Goal: Information Seeking & Learning: Learn about a topic

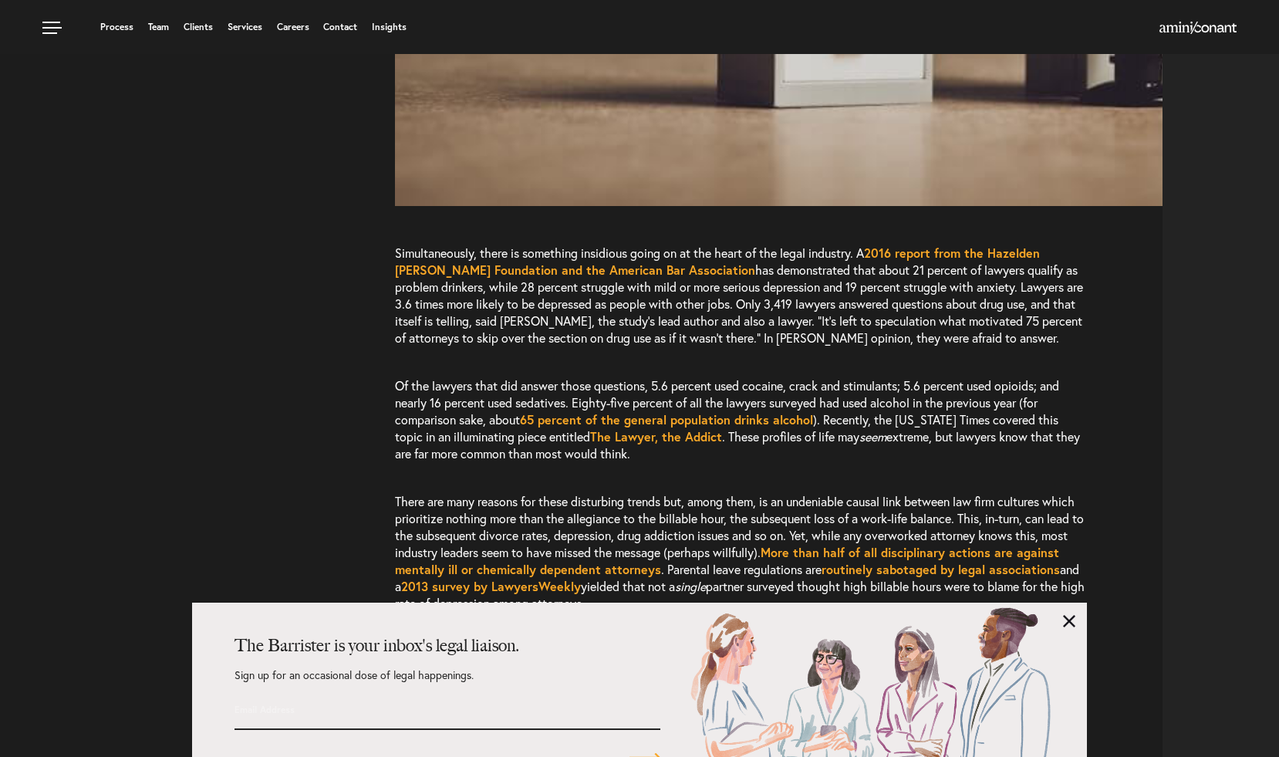
scroll to position [1212, 0]
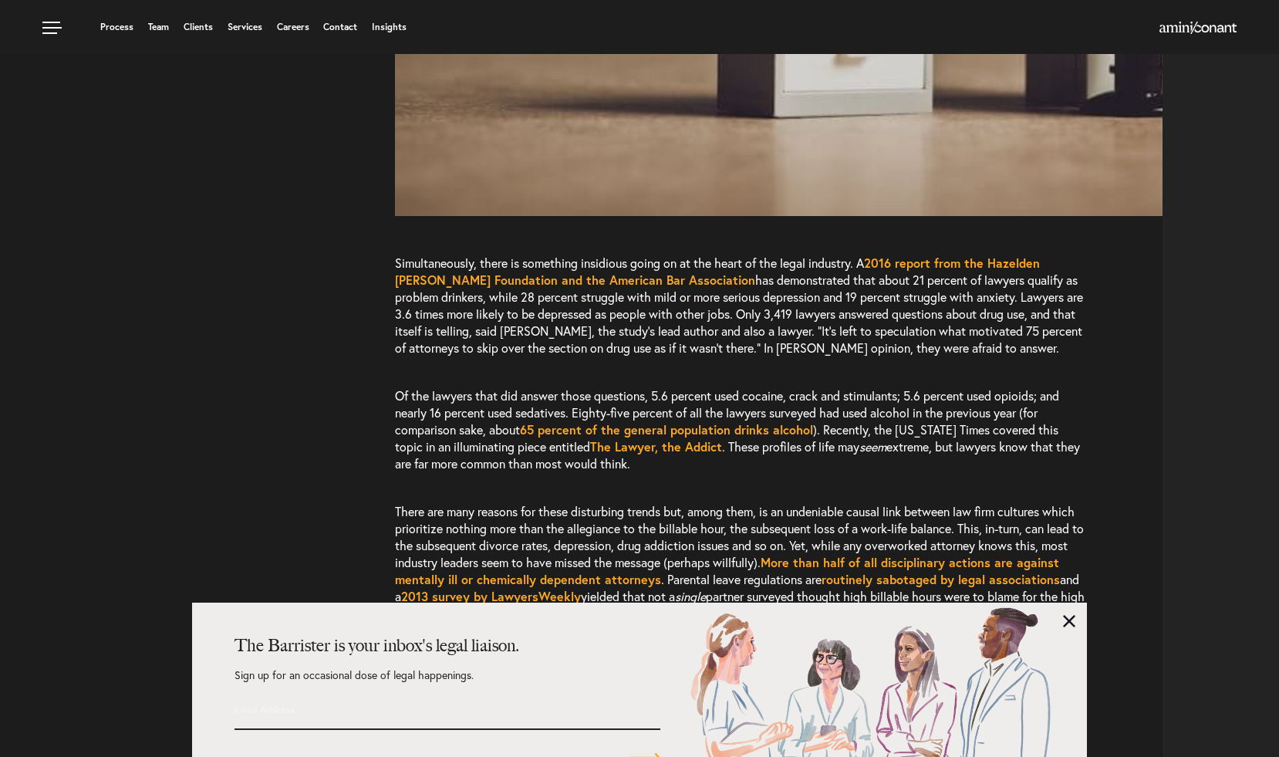
click at [1068, 624] on link at bounding box center [1069, 621] width 12 height 12
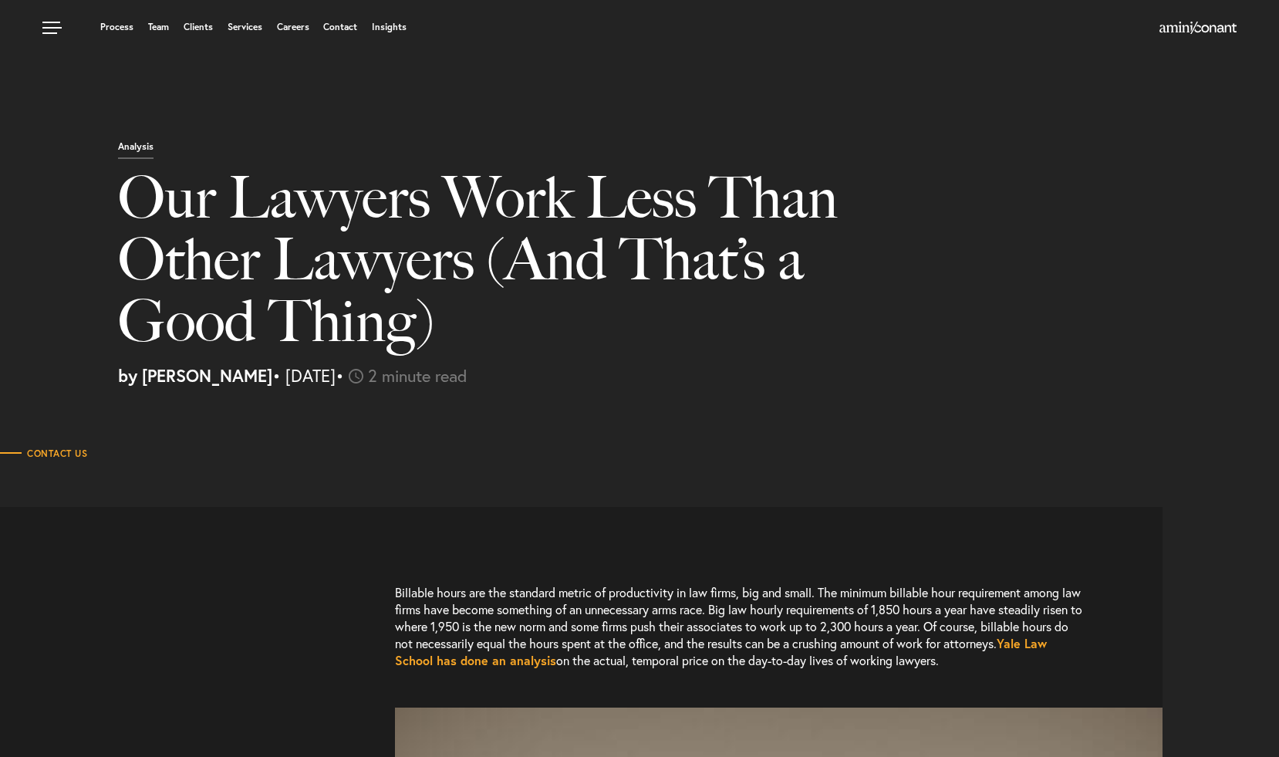
scroll to position [0, 0]
click at [153, 25] on link "Team" at bounding box center [158, 26] width 21 height 9
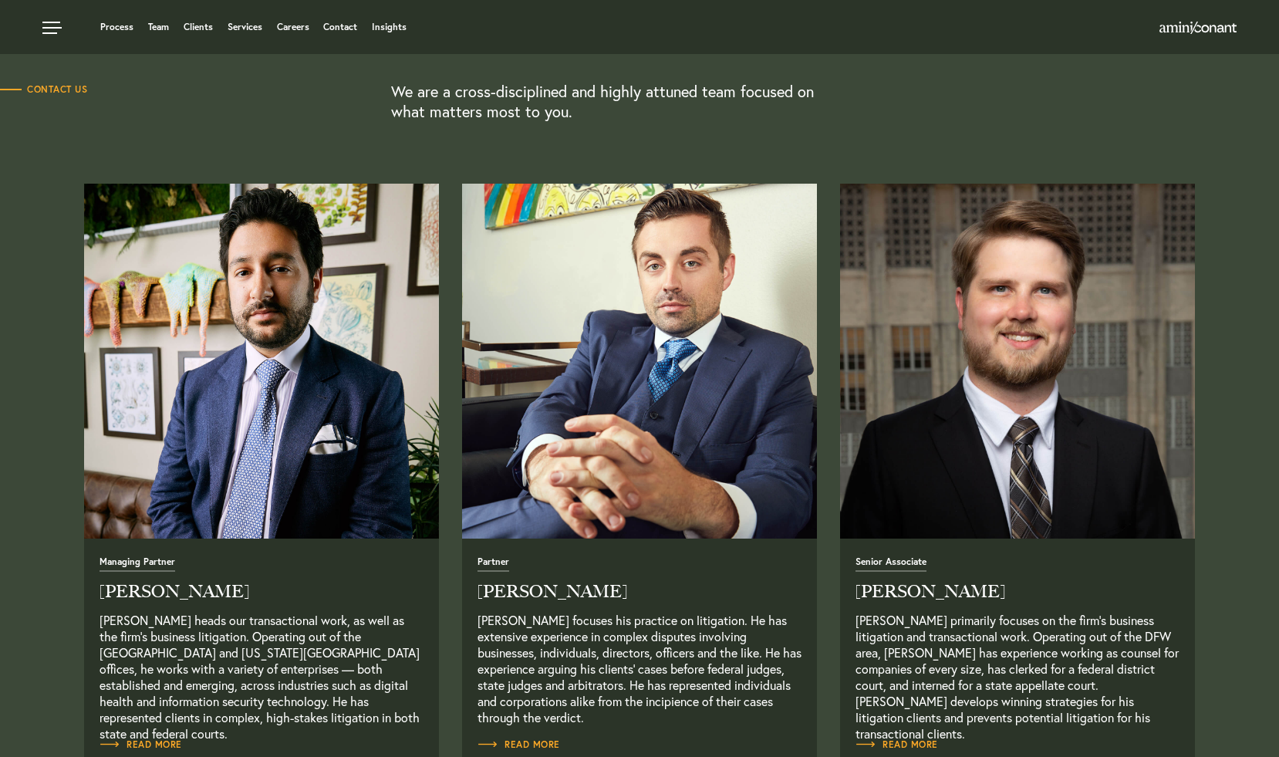
scroll to position [355, 0]
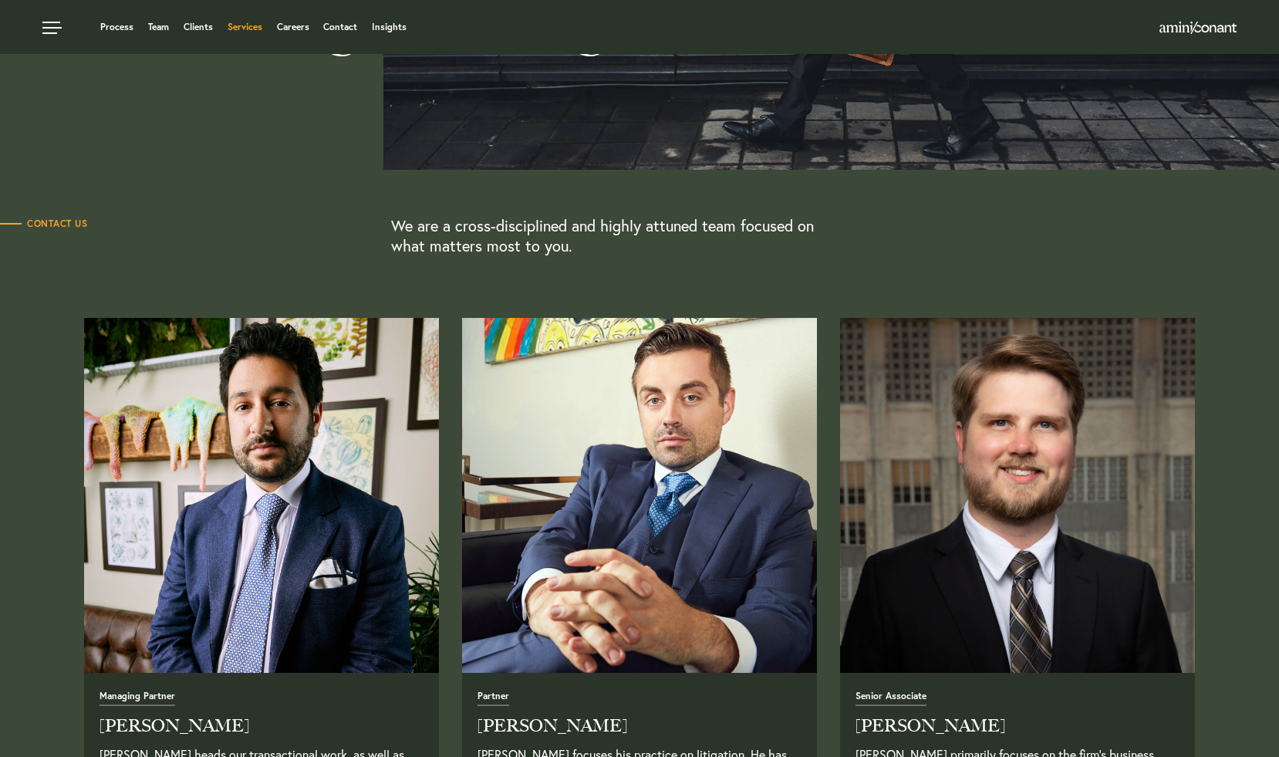
click at [257, 30] on link "Services" at bounding box center [245, 26] width 35 height 9
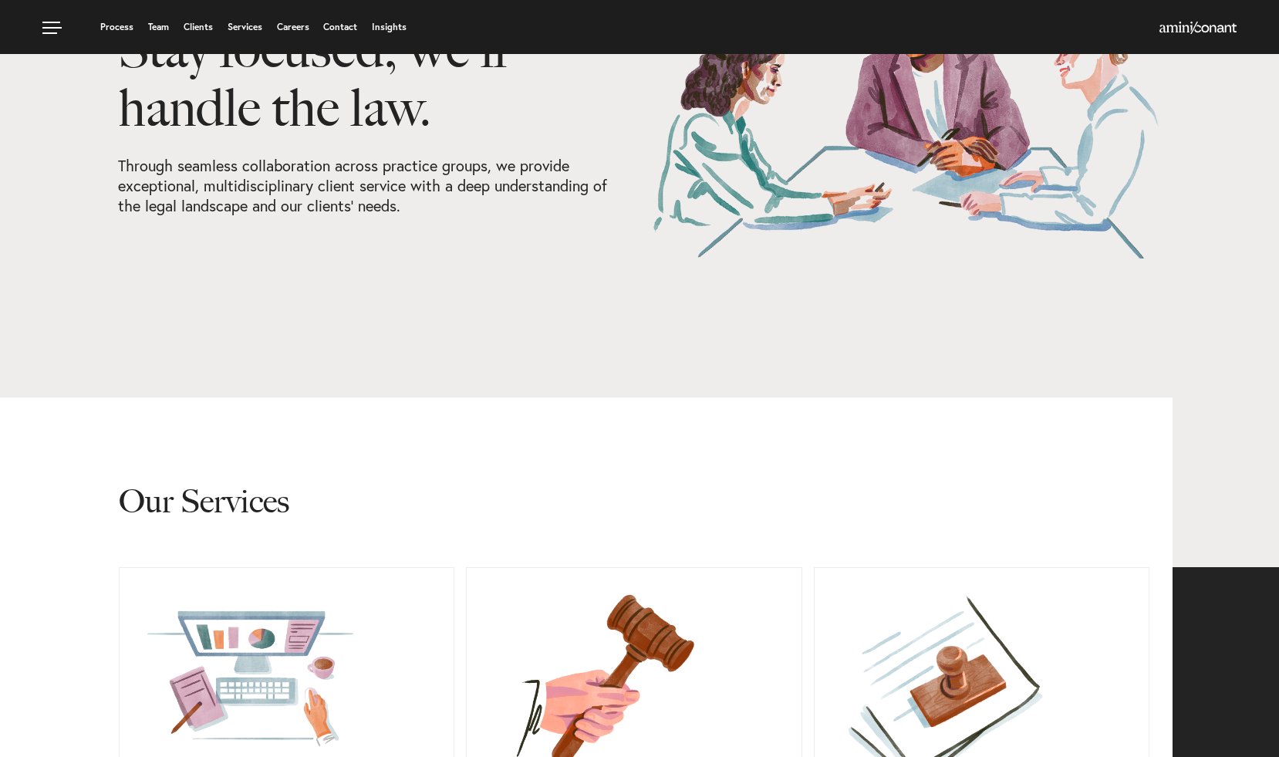
scroll to position [147, 0]
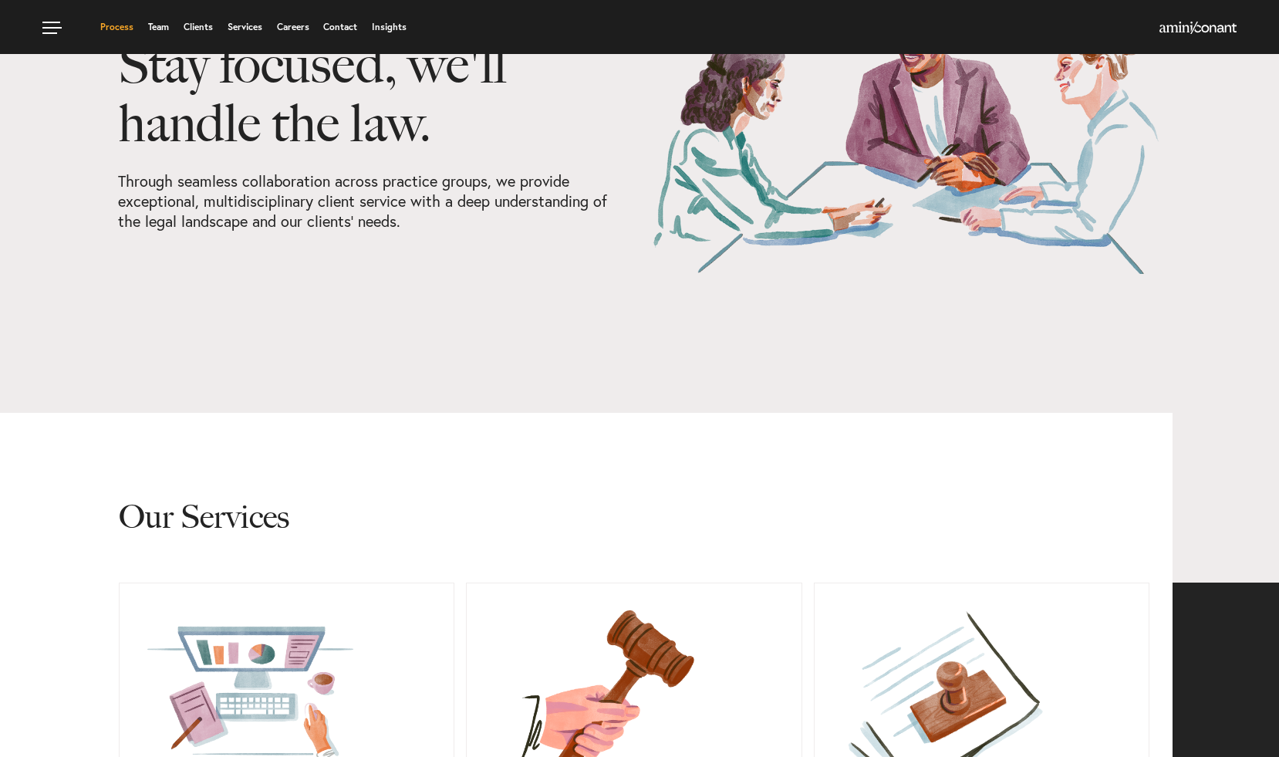
click at [120, 29] on link "Process" at bounding box center [116, 26] width 33 height 9
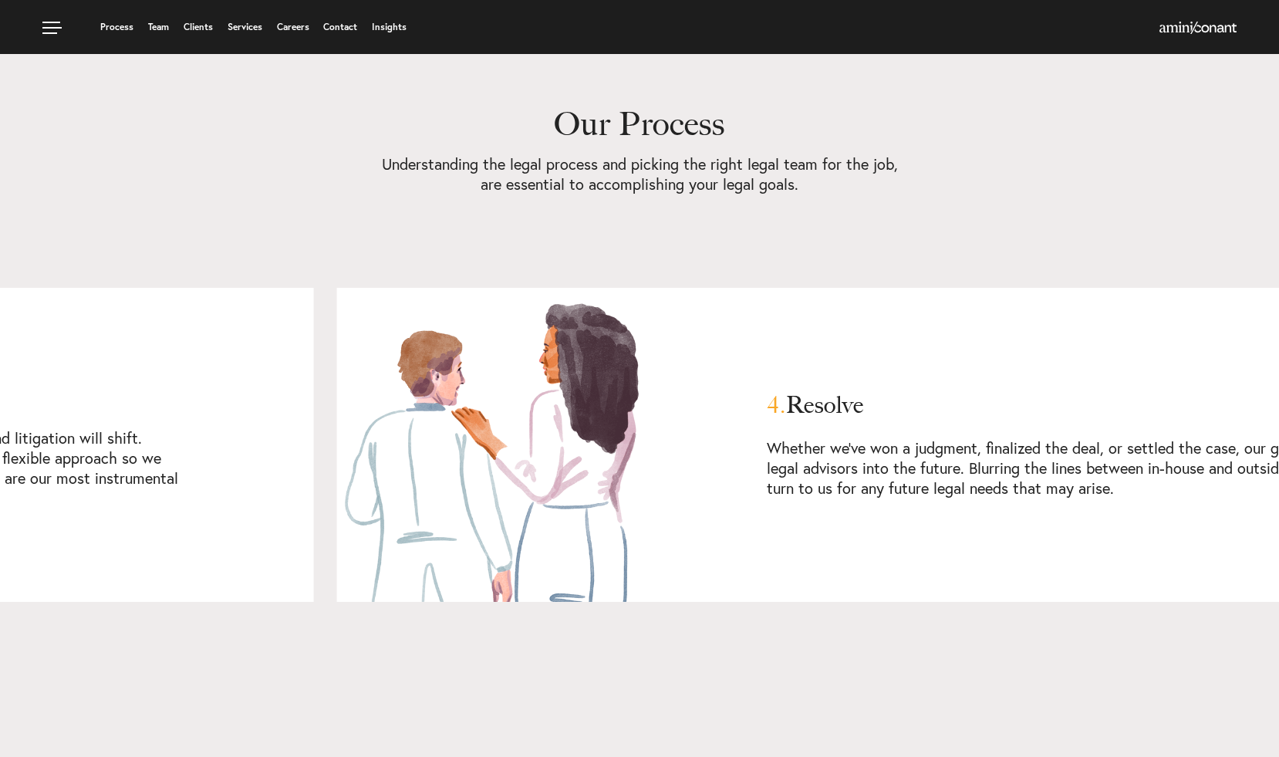
scroll to position [2427, 0]
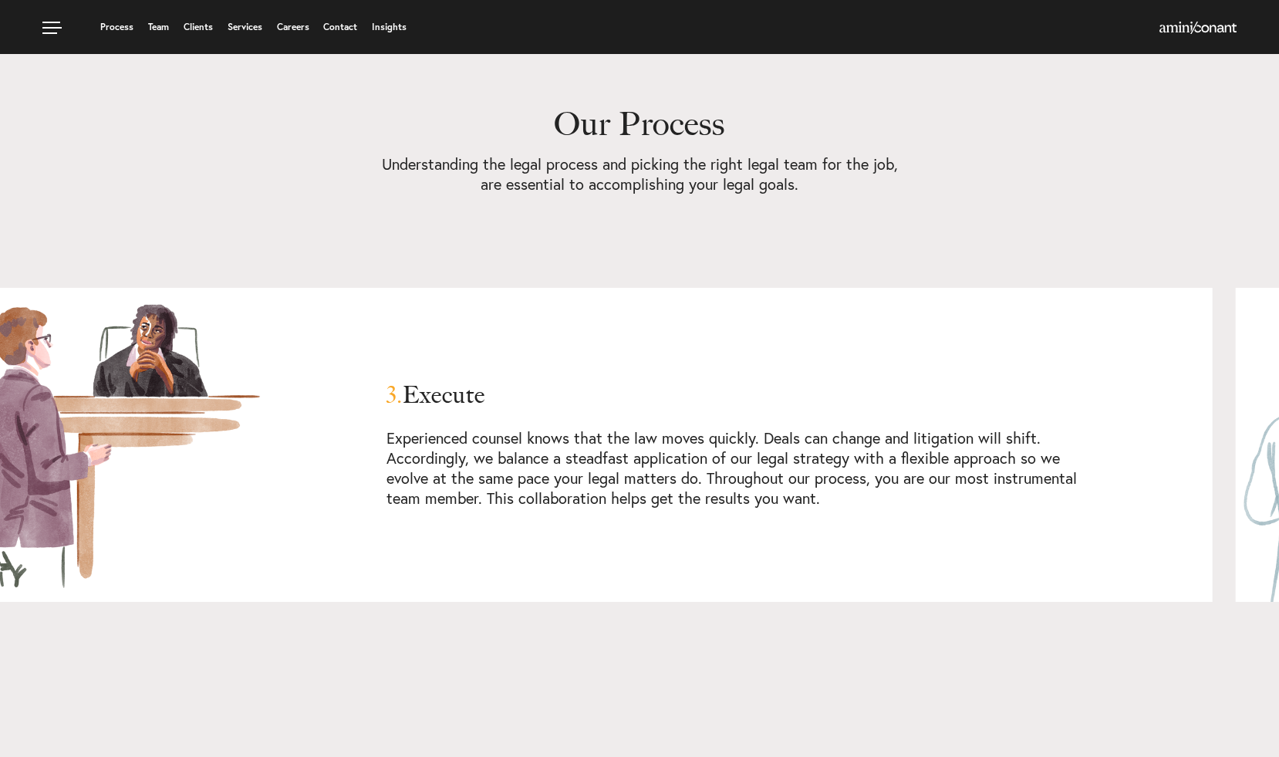
click at [116, 32] on link "Process" at bounding box center [116, 26] width 33 height 9
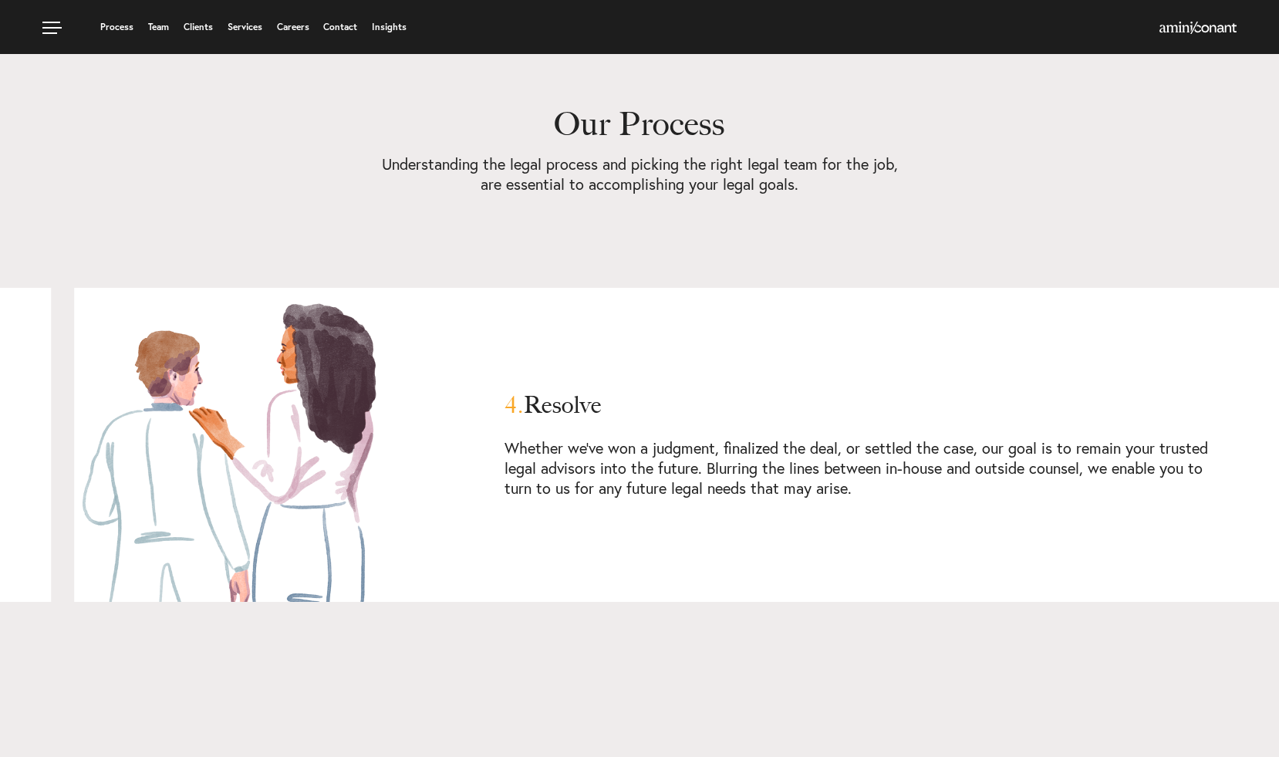
scroll to position [3098, 0]
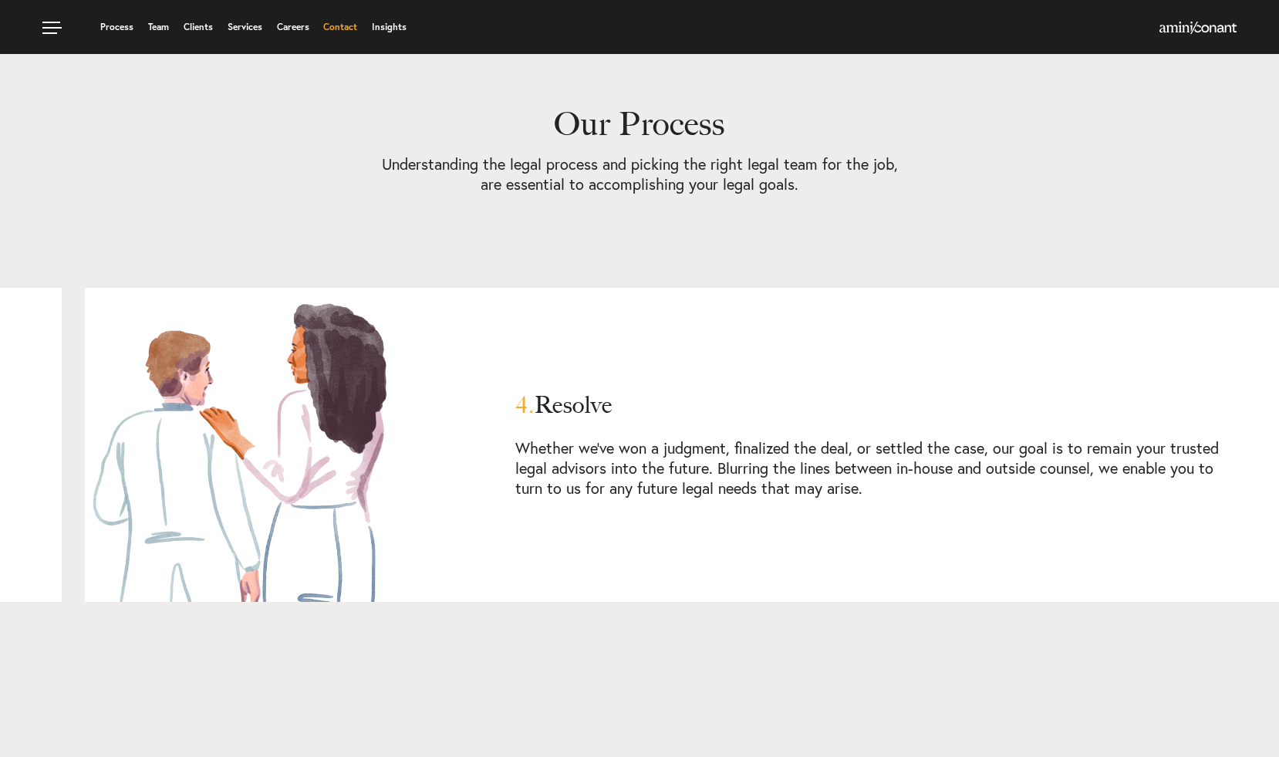
click at [335, 25] on link "Contact" at bounding box center [340, 26] width 34 height 9
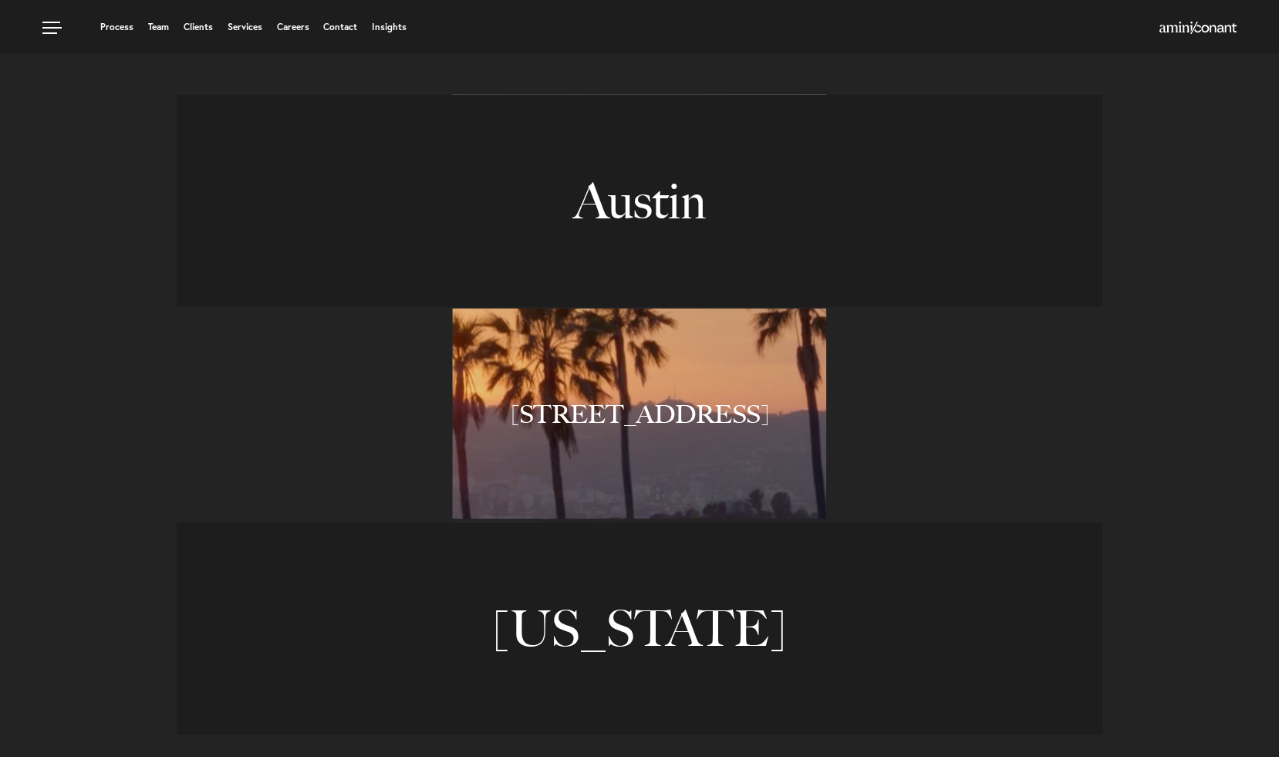
scroll to position [1121, 0]
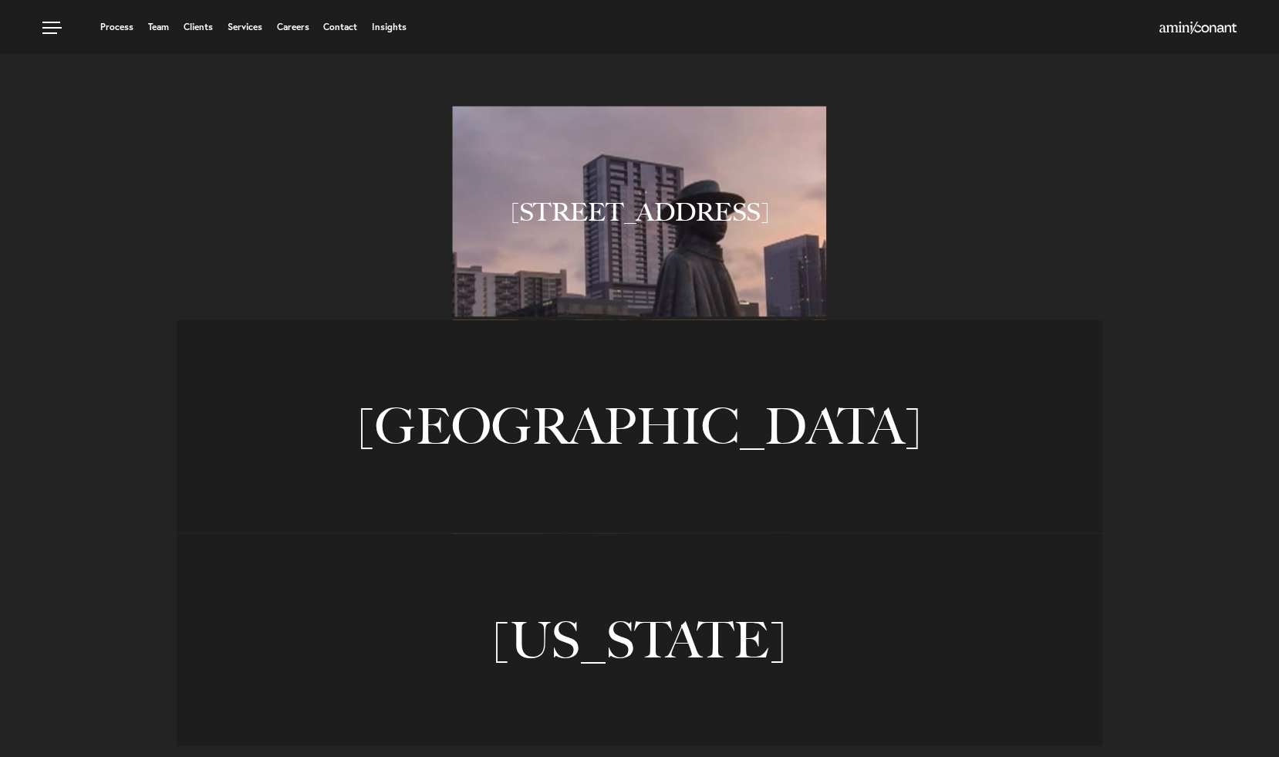
click at [623, 228] on link "Austin" at bounding box center [639, 212] width 925 height 212
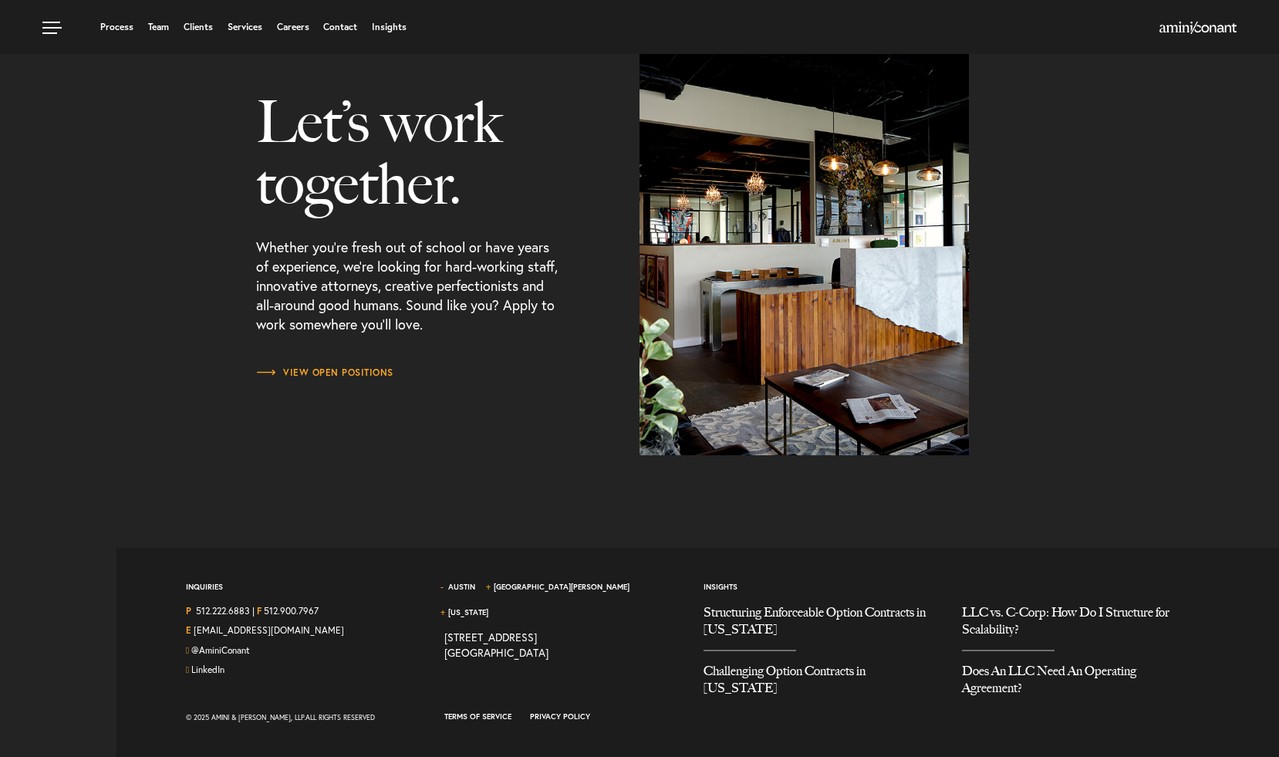
scroll to position [1950, 0]
click at [749, 609] on link "Structuring Enforceable Option Contracts in [US_STATE]" at bounding box center [821, 627] width 236 height 46
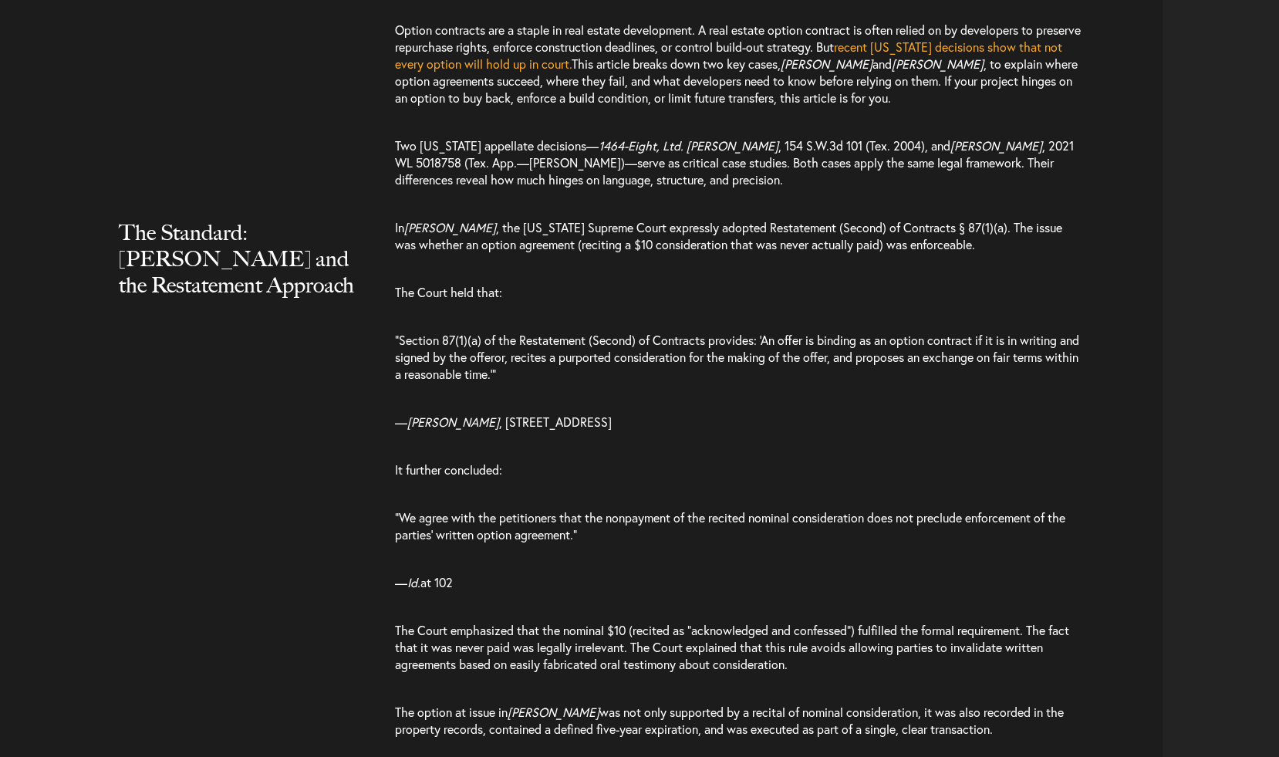
scroll to position [1448, 0]
